Goal: Find specific page/section: Find specific page/section

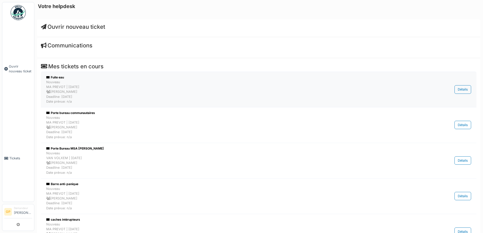
click at [110, 91] on div "Nouveau MA PREVOT | [DATE] [PERSON_NAME] Deadline: [DATE] Date prévue: n/a" at bounding box center [227, 92] width 363 height 24
